Goal: Information Seeking & Learning: Check status

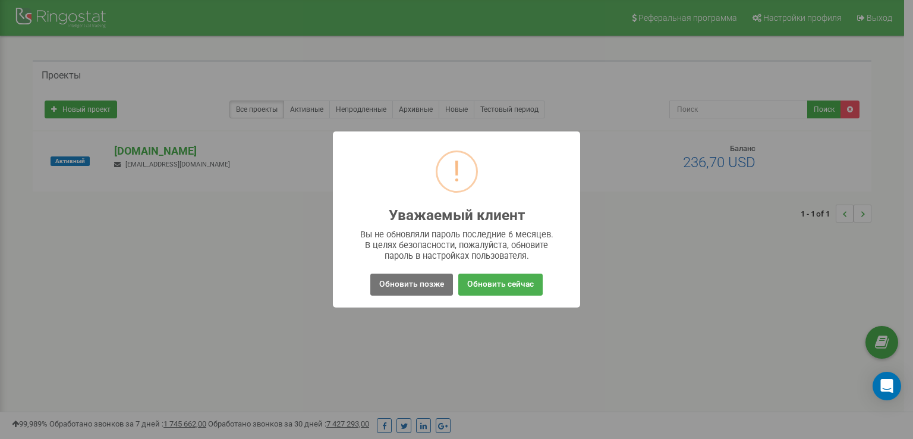
click at [502, 288] on button "Обновить сейчас" at bounding box center [500, 284] width 84 height 22
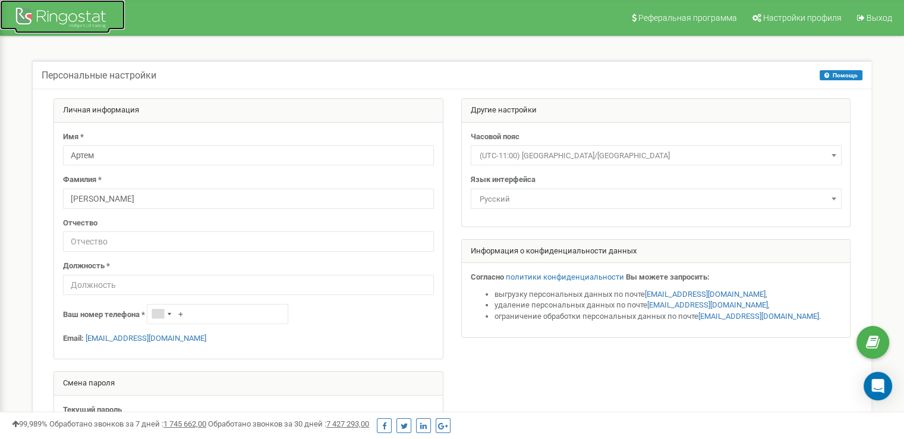
click at [54, 17] on div at bounding box center [62, 19] width 95 height 29
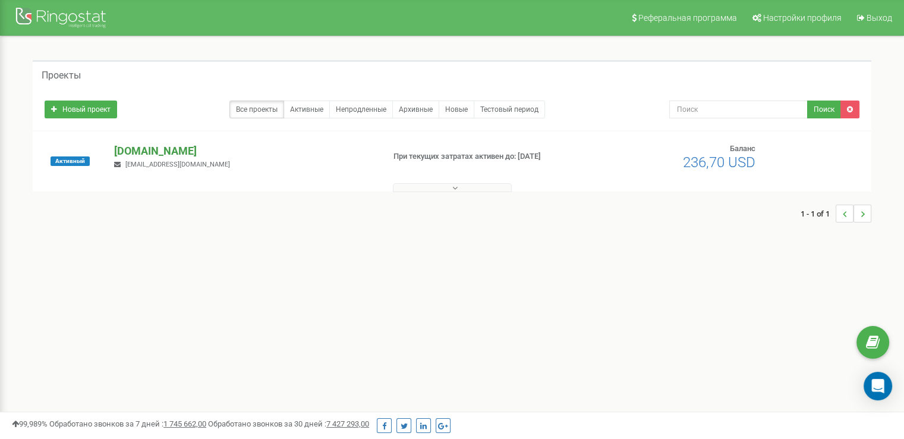
click at [158, 147] on p "[DOMAIN_NAME]" at bounding box center [244, 150] width 260 height 15
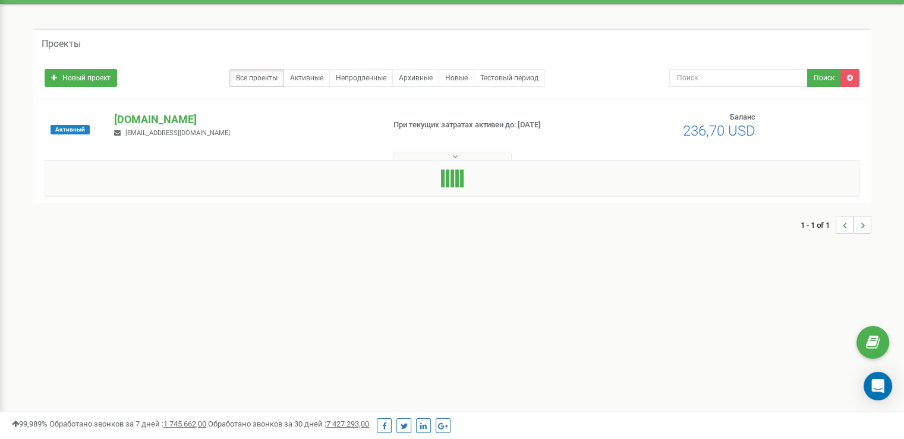
scroll to position [119, 0]
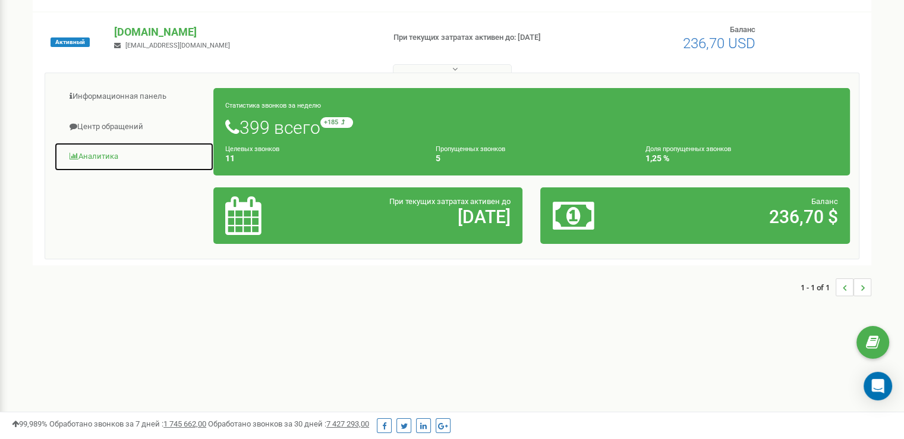
click at [109, 148] on link "Аналитика" at bounding box center [134, 156] width 160 height 29
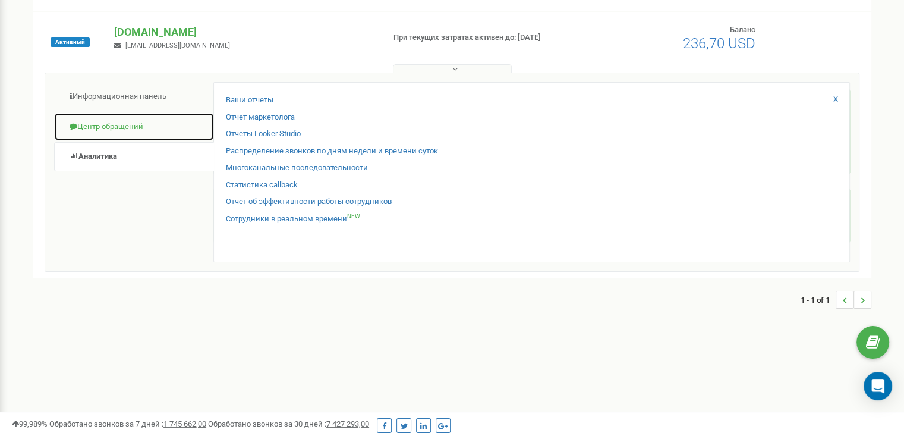
click at [145, 119] on link "Центр обращений" at bounding box center [134, 126] width 160 height 29
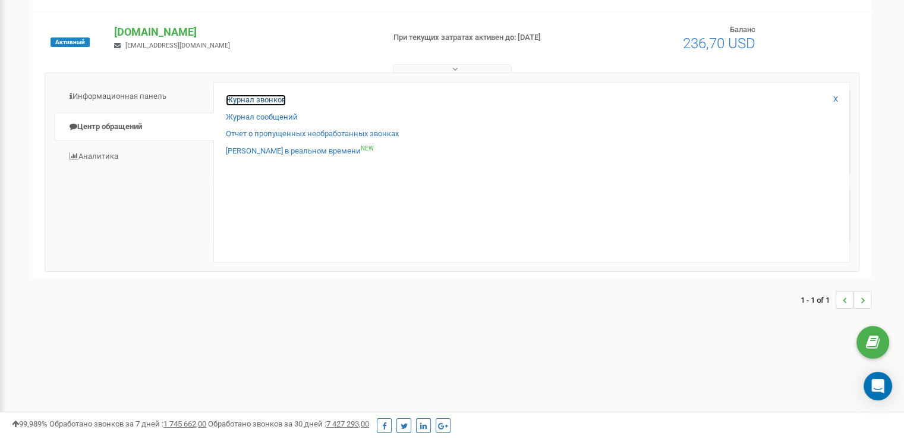
click at [265, 94] on link "Журнал звонков" at bounding box center [256, 99] width 60 height 11
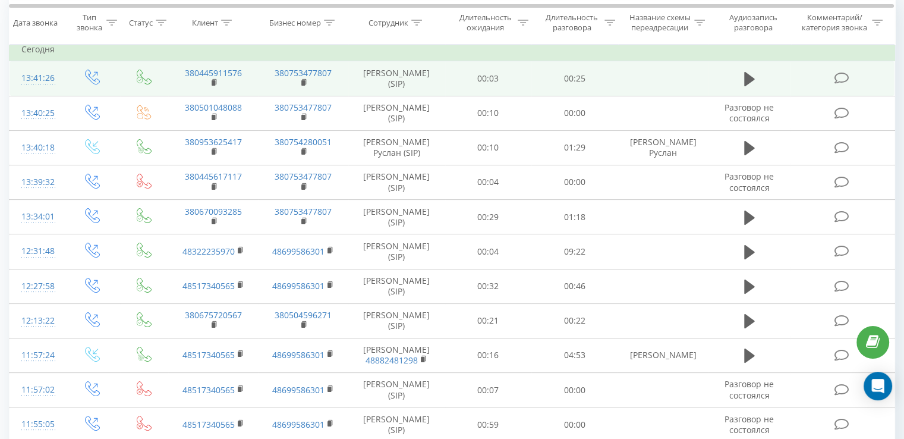
scroll to position [119, 0]
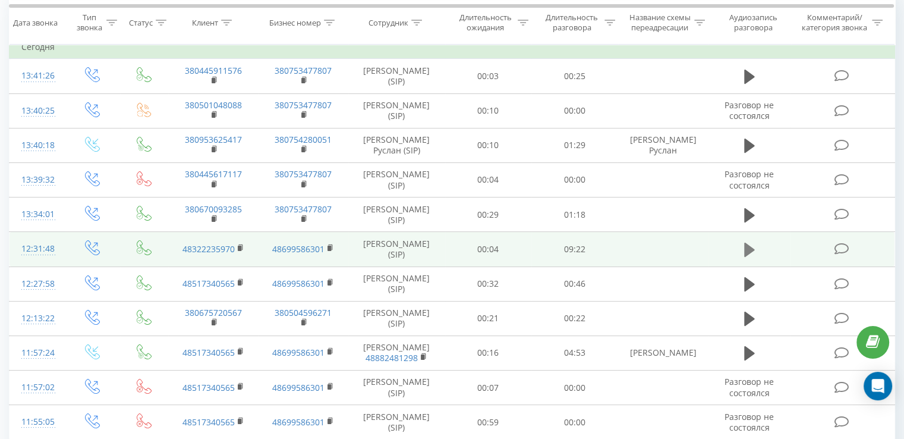
click at [751, 249] on icon at bounding box center [749, 249] width 11 height 14
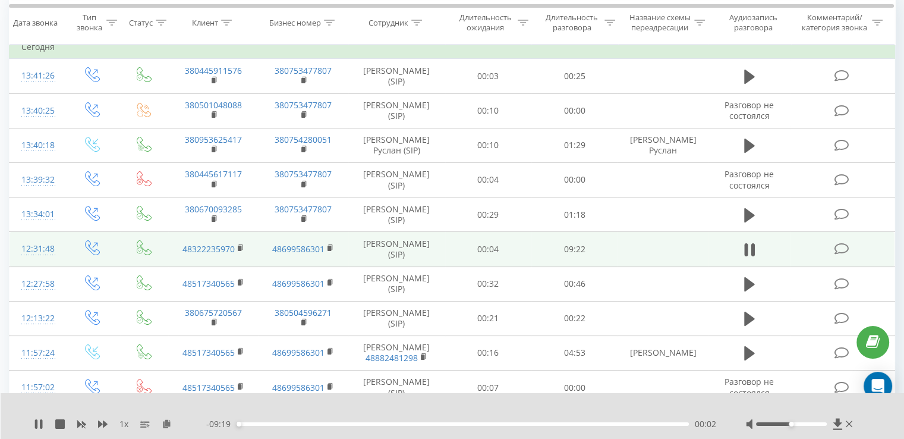
click at [324, 426] on div "- 09:19 00:02 00:02" at bounding box center [461, 424] width 510 height 12
click at [323, 424] on div "00:03" at bounding box center [463, 424] width 452 height 4
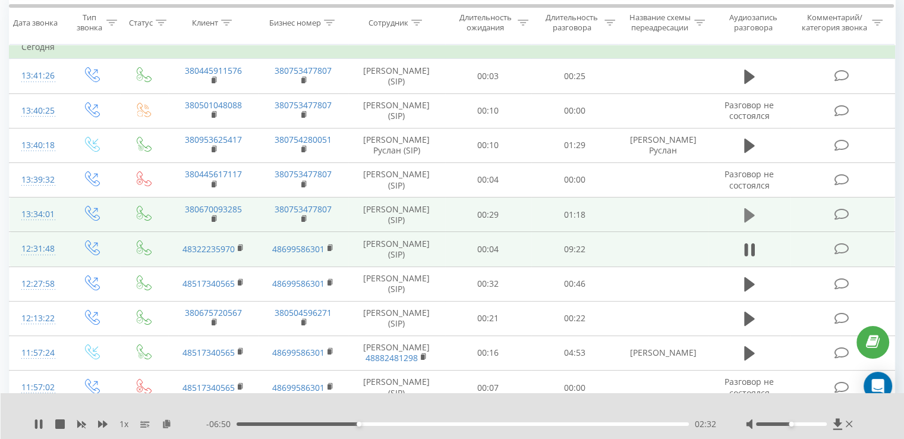
click at [754, 219] on button at bounding box center [749, 215] width 18 height 18
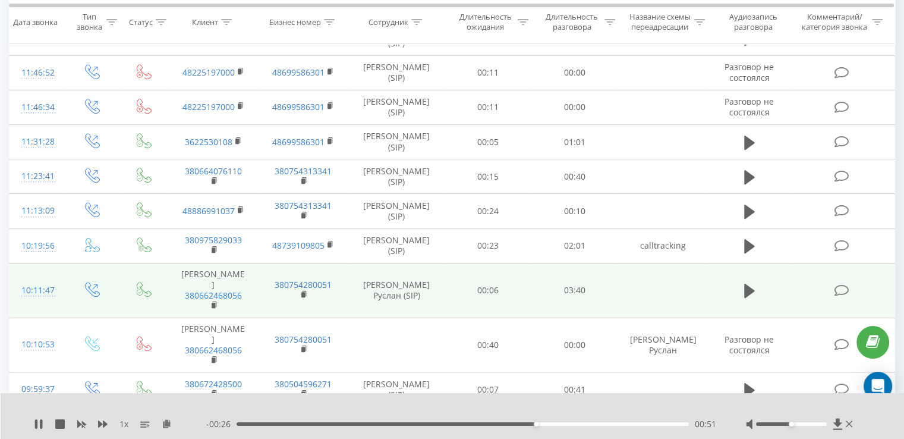
scroll to position [516, 0]
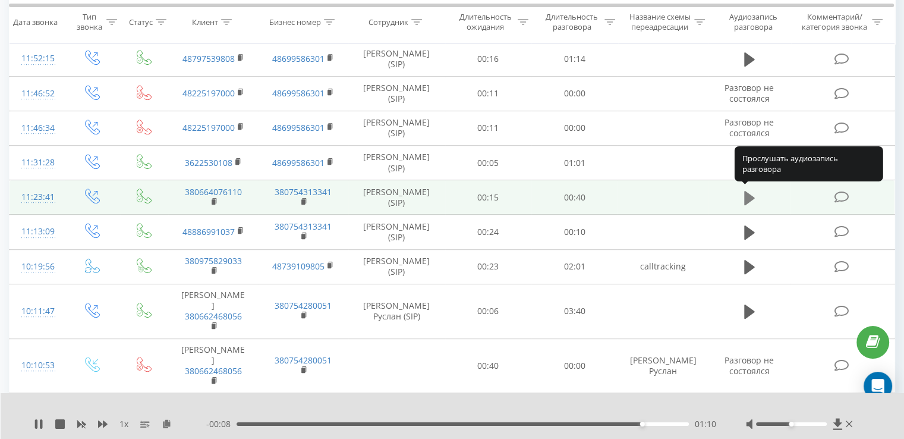
click at [746, 196] on icon at bounding box center [749, 198] width 11 height 14
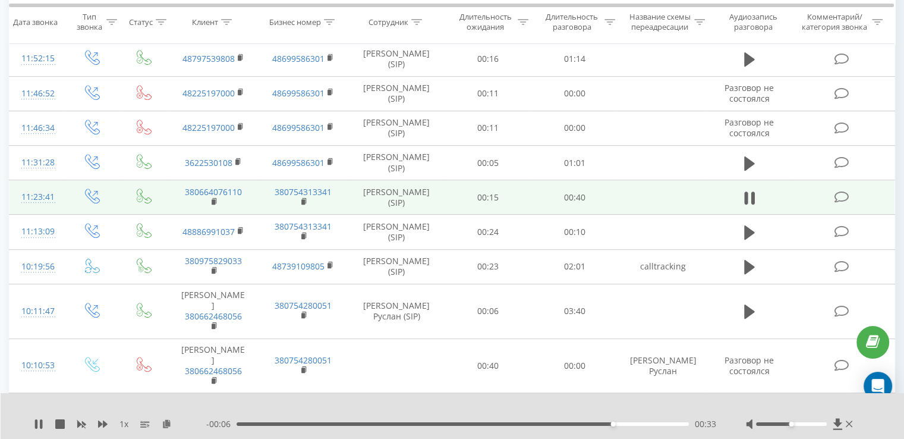
click at [578, 199] on td "00:40" at bounding box center [574, 197] width 86 height 34
click at [573, 198] on td "00:40" at bounding box center [574, 197] width 86 height 34
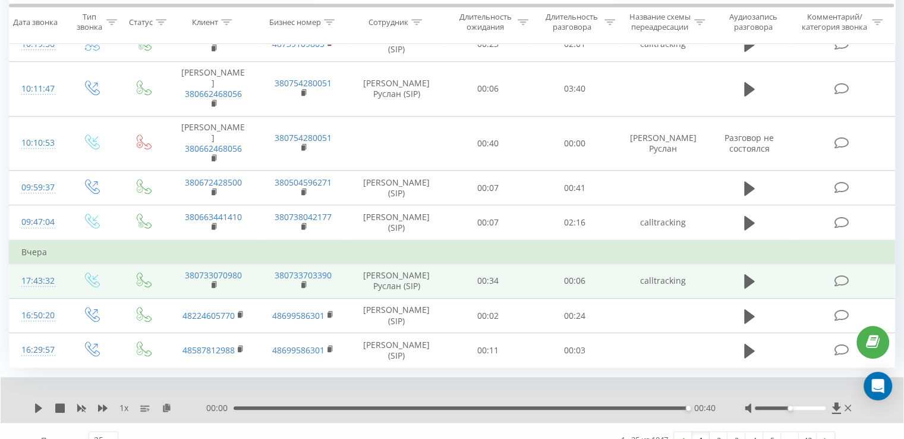
scroll to position [754, 0]
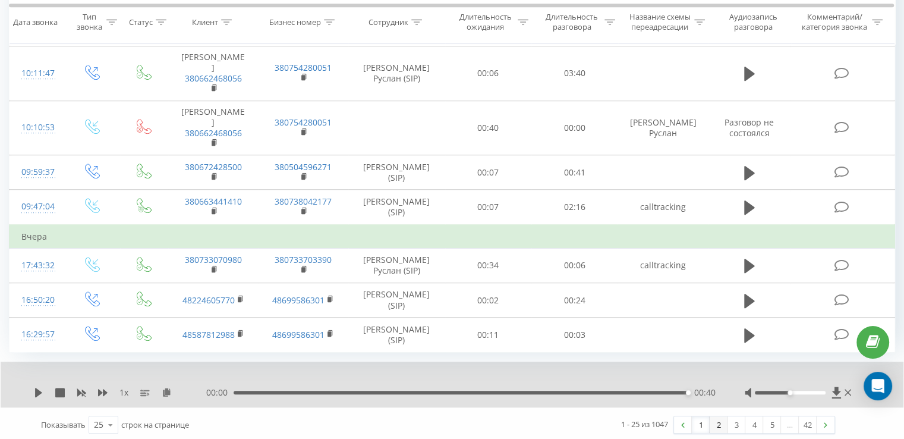
click at [715, 422] on link "2" at bounding box center [719, 424] width 18 height 17
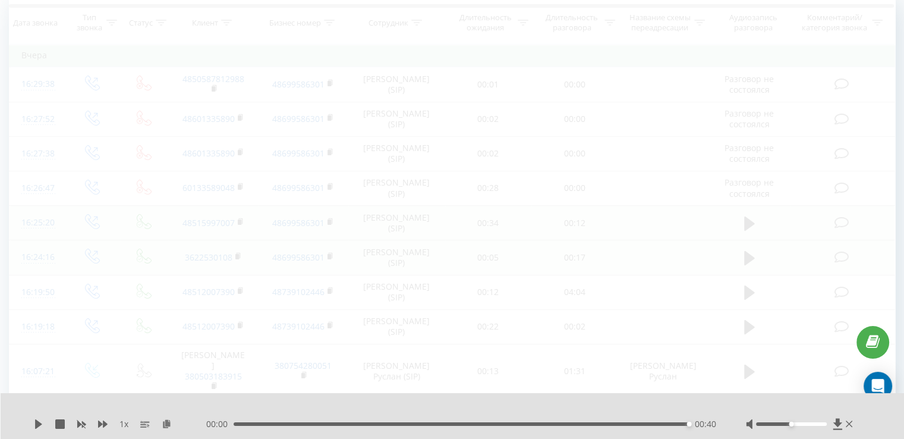
scroll to position [138, 0]
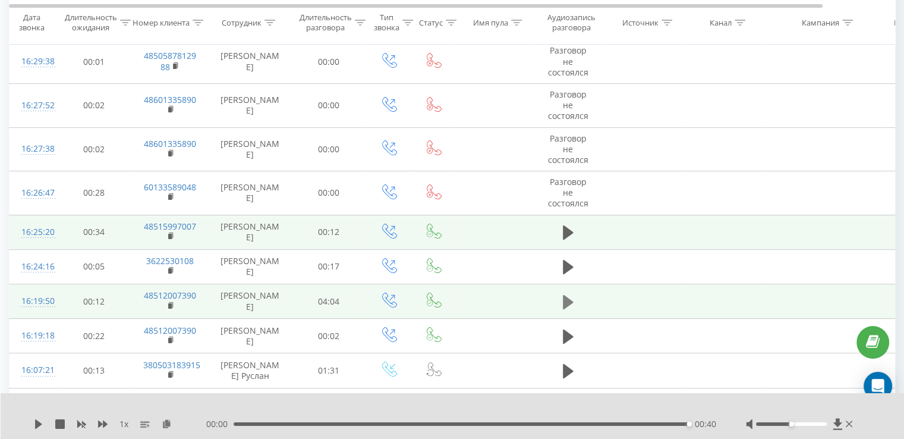
click at [573, 297] on button at bounding box center [568, 302] width 18 height 18
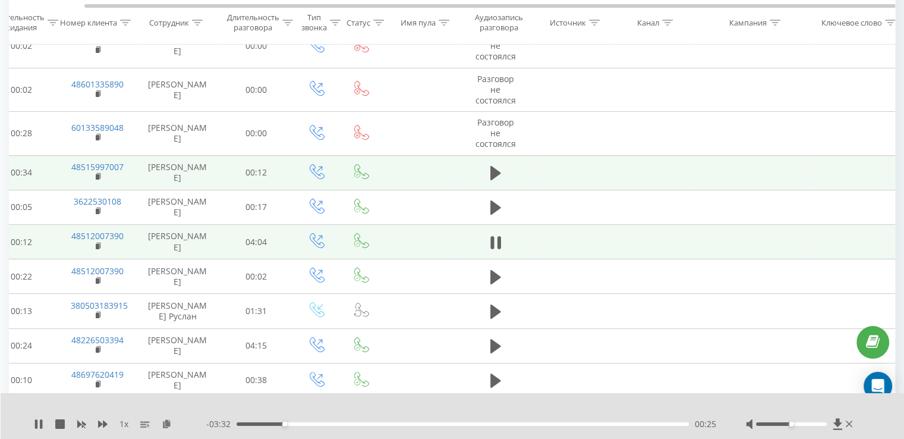
scroll to position [0, 77]
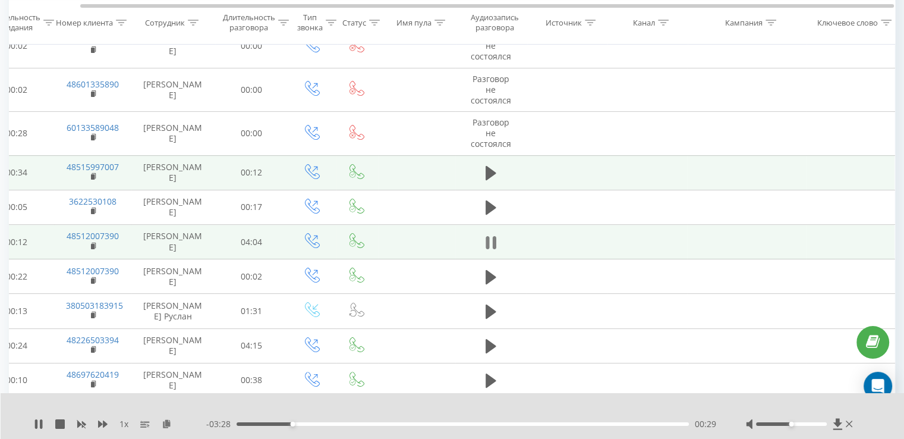
click at [487, 238] on icon at bounding box center [488, 242] width 4 height 13
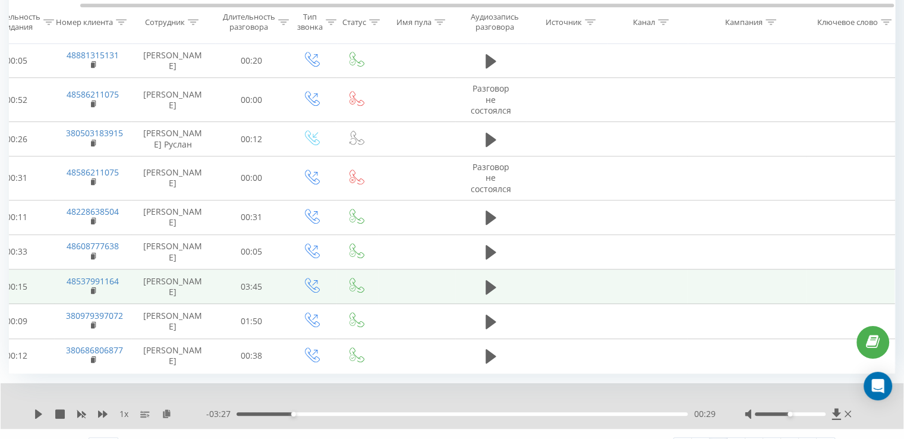
scroll to position [755, 0]
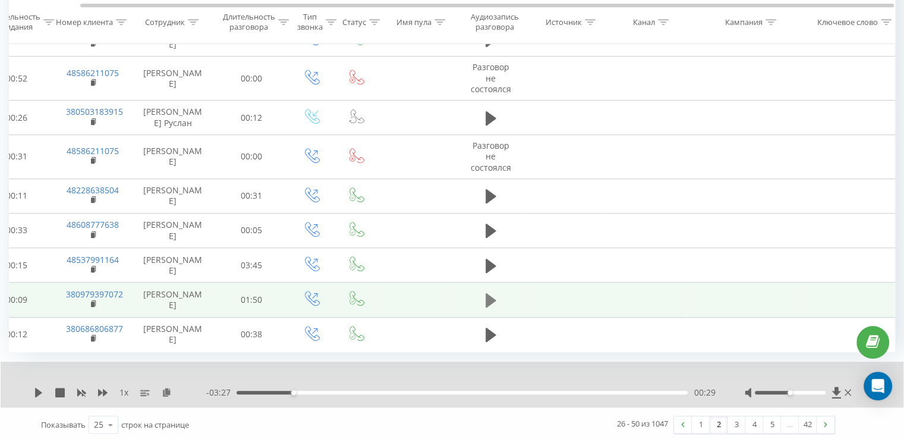
click at [487, 297] on icon at bounding box center [491, 300] width 11 height 14
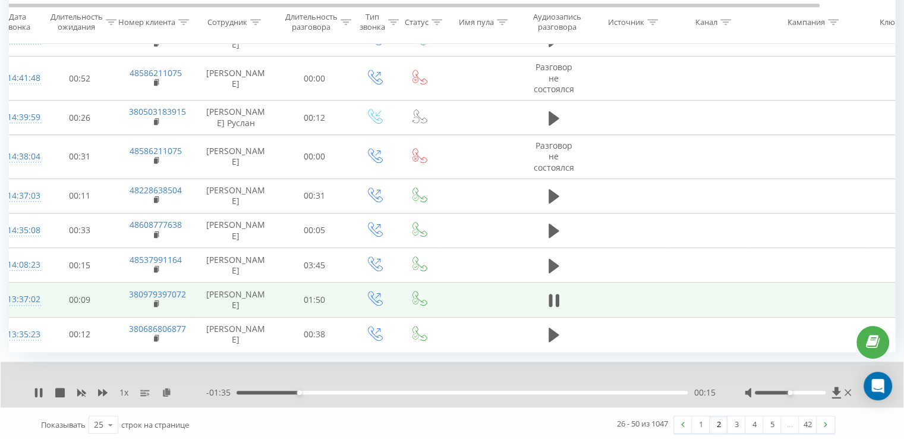
scroll to position [0, 0]
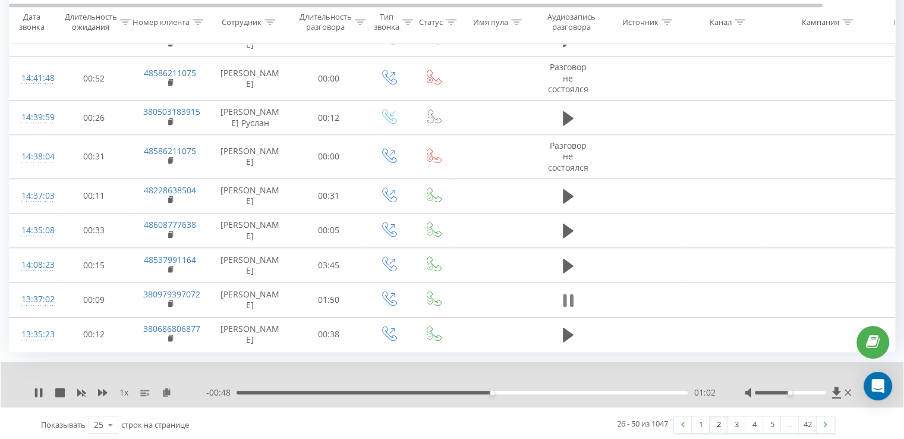
click at [567, 292] on icon at bounding box center [568, 300] width 11 height 17
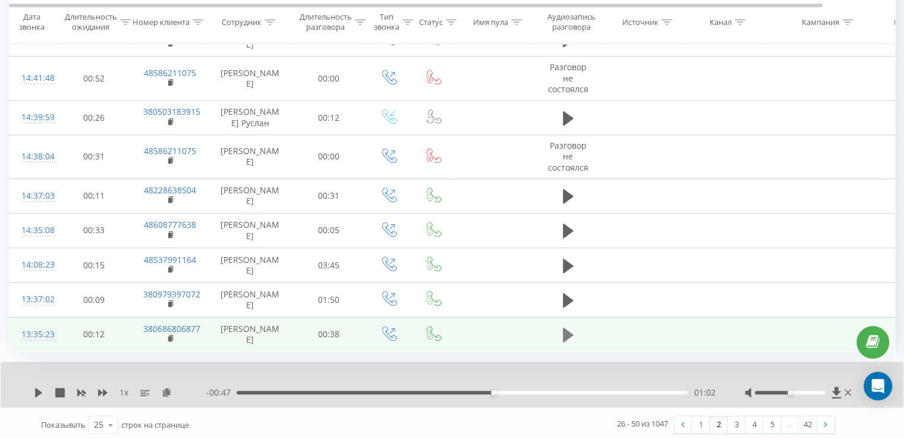
click at [572, 331] on icon at bounding box center [568, 334] width 11 height 14
click at [401, 390] on div "00:14" at bounding box center [462, 392] width 451 height 4
click at [732, 423] on link "3" at bounding box center [736, 424] width 18 height 17
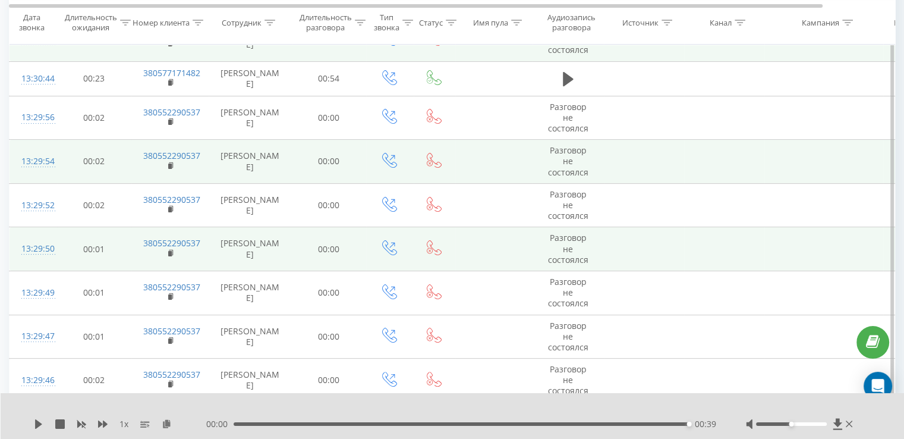
scroll to position [199, 0]
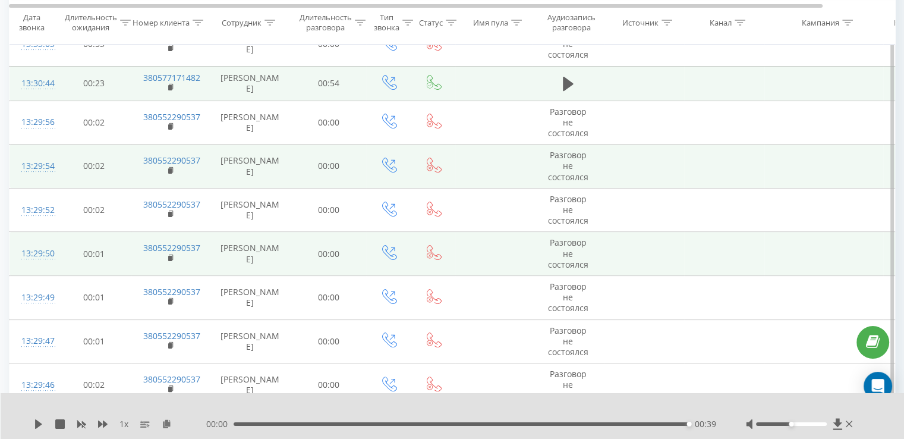
click at [557, 84] on td at bounding box center [567, 83] width 71 height 34
click at [575, 82] on button at bounding box center [568, 84] width 18 height 18
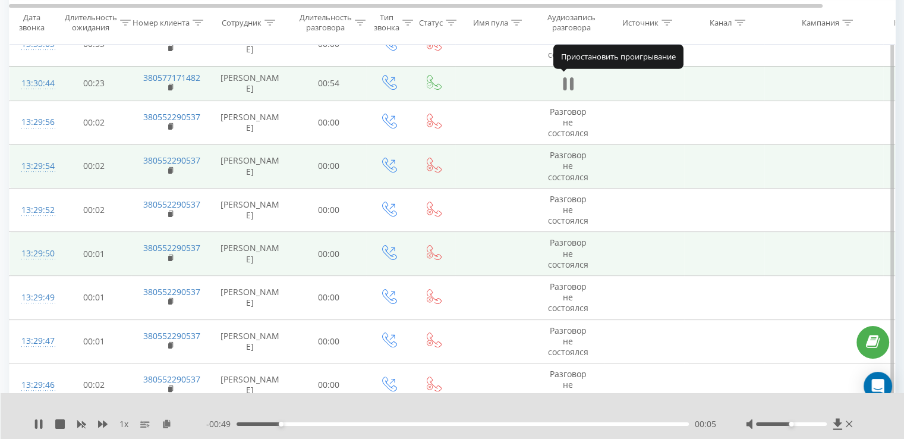
click at [565, 89] on icon at bounding box center [565, 83] width 4 height 13
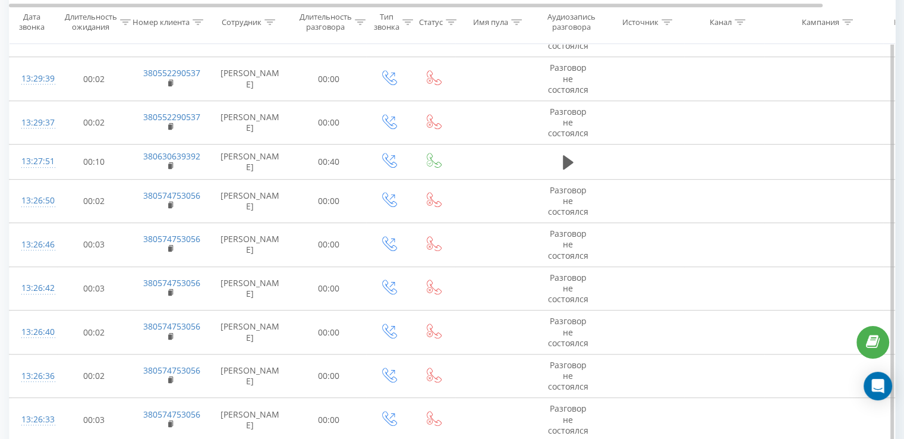
scroll to position [901, 0]
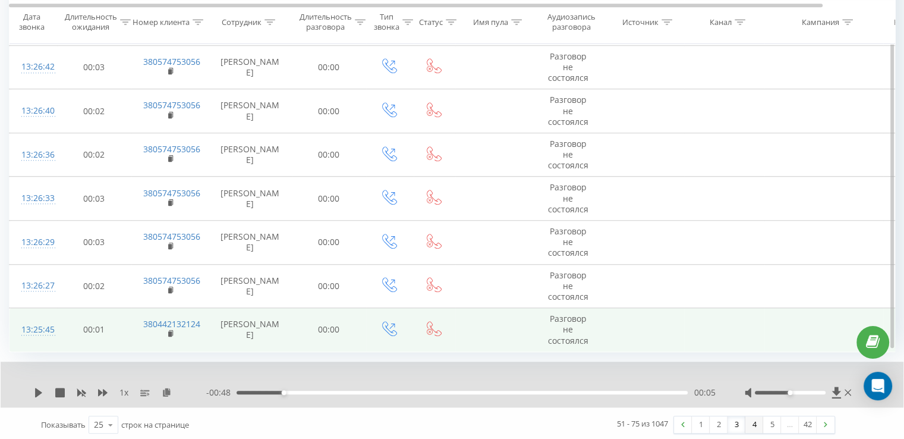
click at [751, 426] on link "4" at bounding box center [754, 424] width 18 height 17
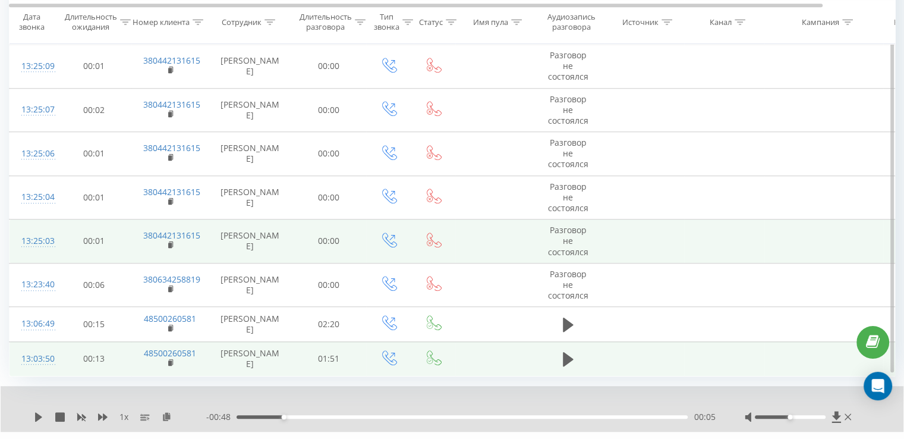
scroll to position [901, 0]
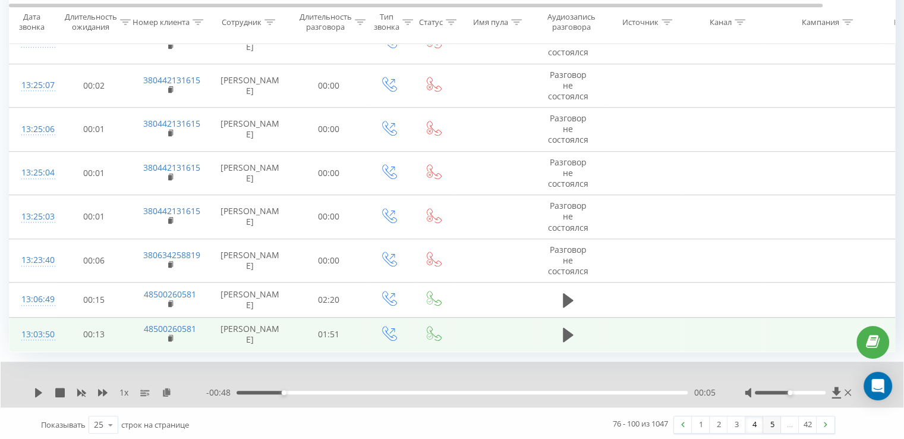
click at [768, 426] on link "5" at bounding box center [772, 424] width 18 height 17
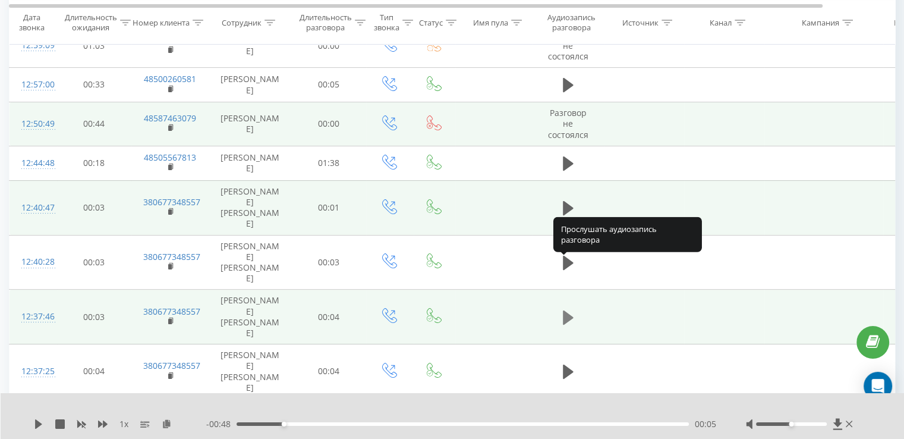
click at [572, 309] on icon at bounding box center [568, 317] width 11 height 17
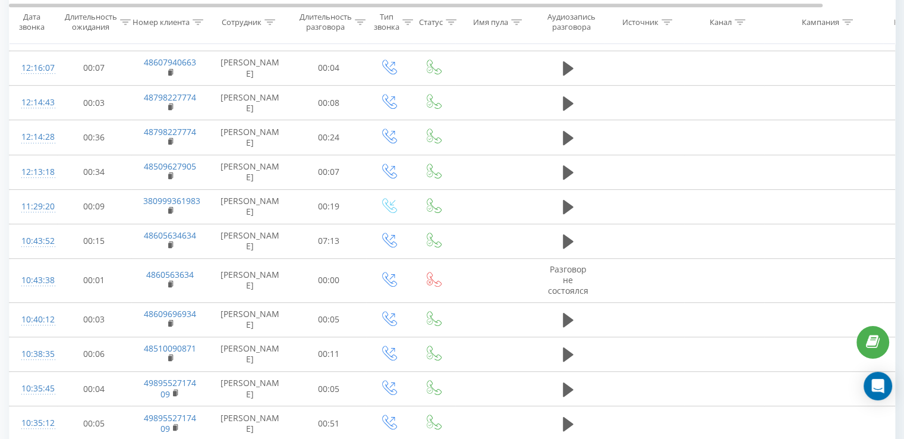
scroll to position [718, 0]
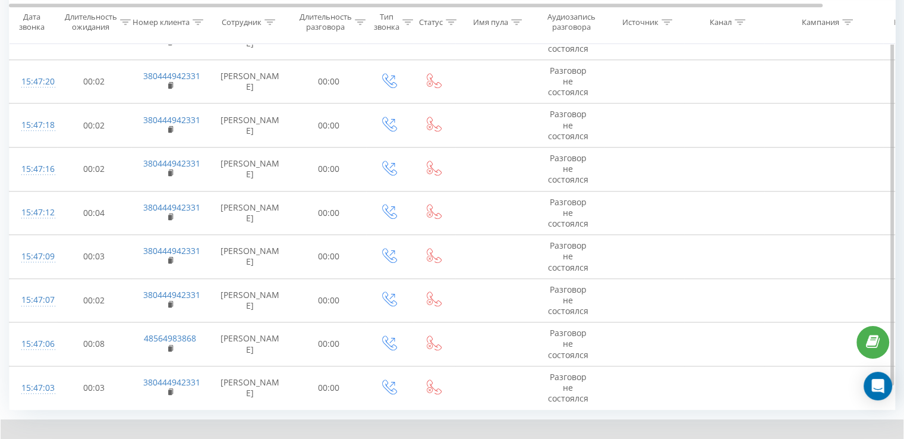
scroll to position [894, 0]
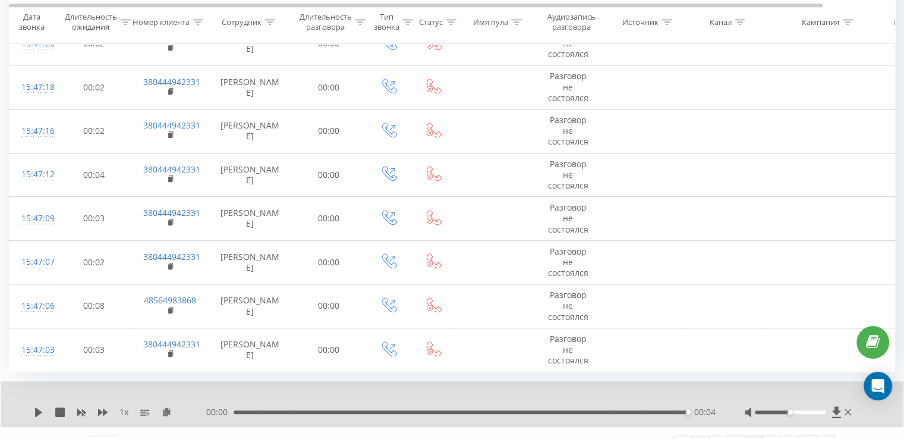
click at [701, 436] on link "1" at bounding box center [701, 444] width 18 height 17
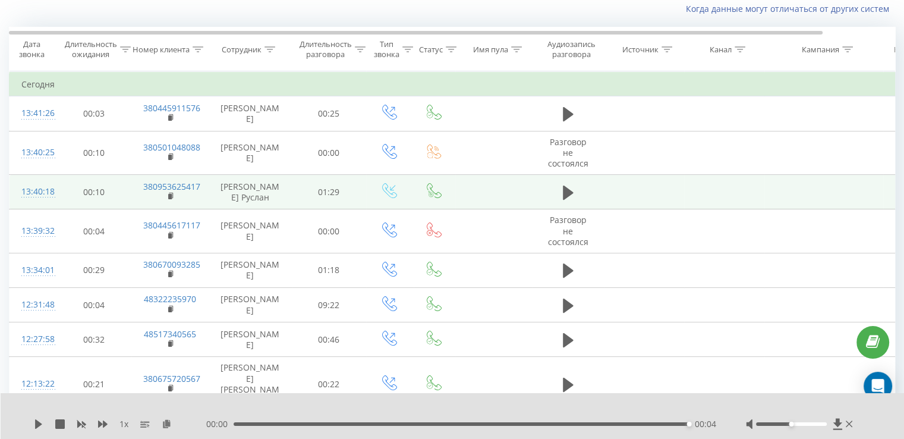
scroll to position [78, 0]
